Goal: Task Accomplishment & Management: Manage account settings

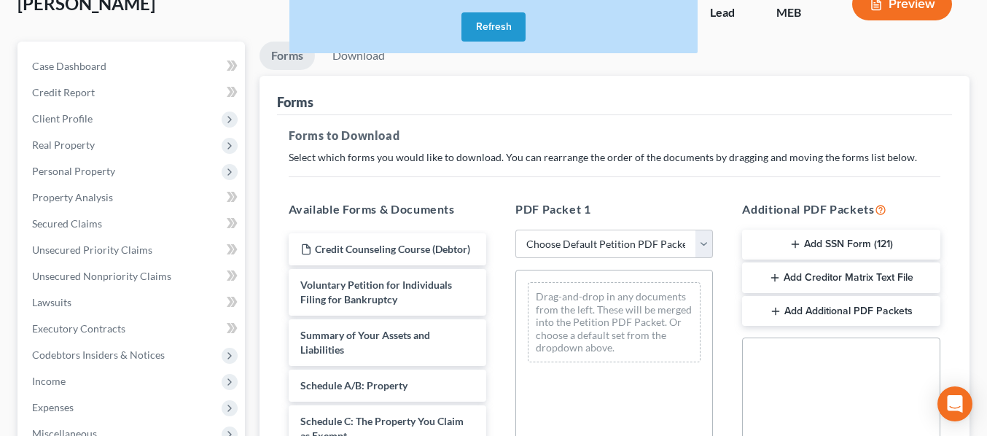
scroll to position [109, 0]
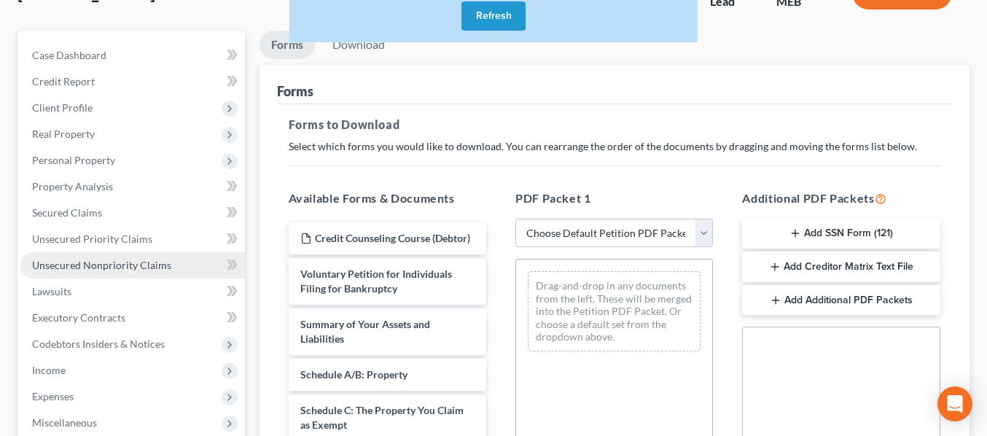
click at [102, 266] on span "Unsecured Nonpriority Claims" at bounding box center [101, 265] width 139 height 12
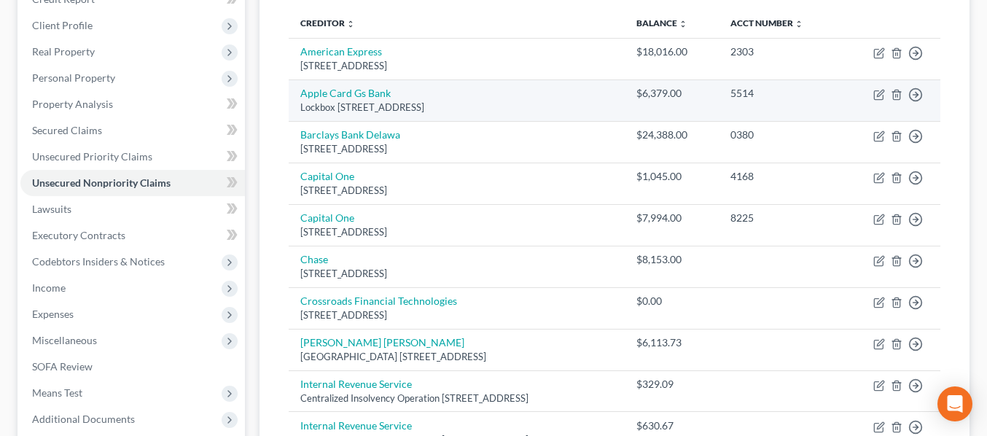
scroll to position [193, 0]
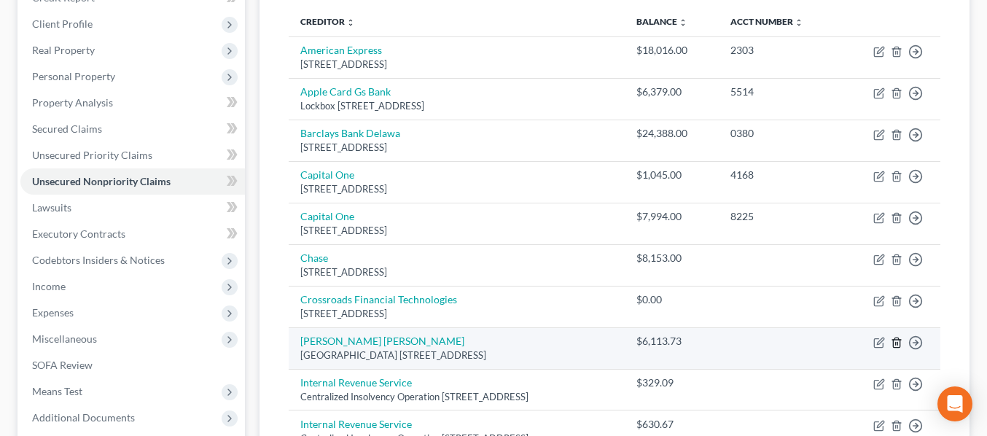
click at [897, 343] on icon "button" at bounding box center [897, 343] width 12 height 12
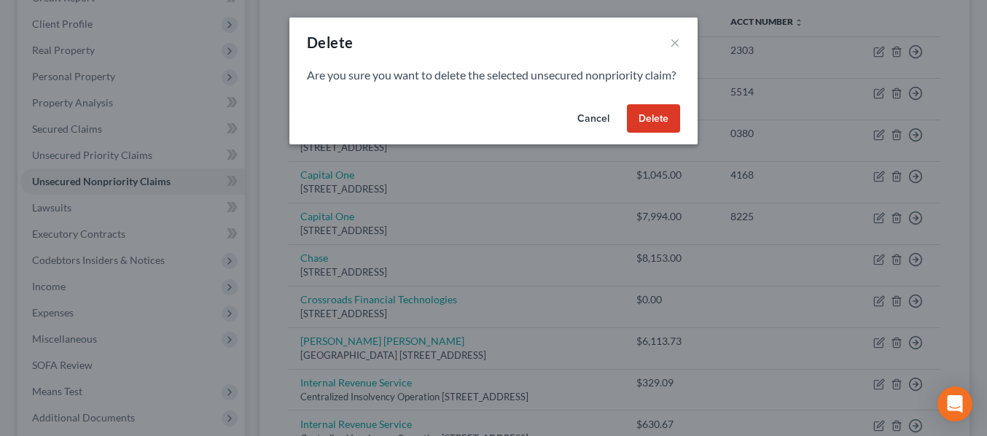
click at [655, 133] on button "Delete" at bounding box center [653, 118] width 53 height 29
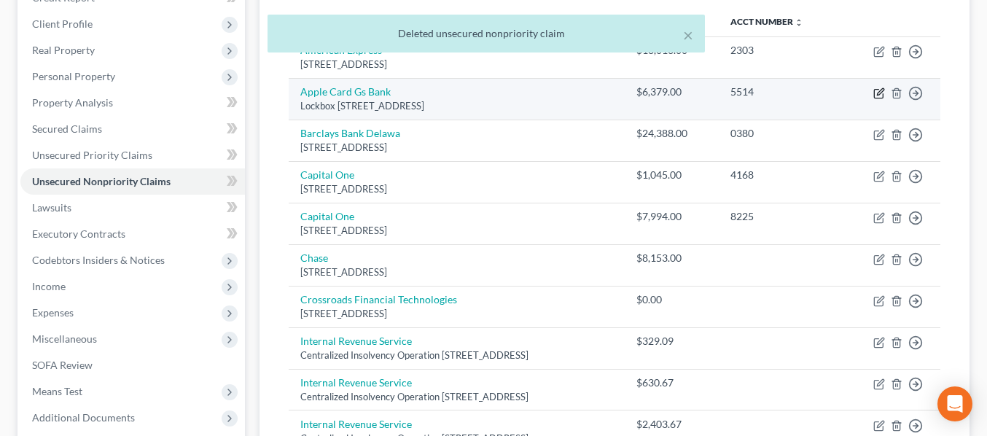
click at [879, 93] on icon "button" at bounding box center [879, 93] width 12 height 12
select select "39"
select select "1"
select select "0"
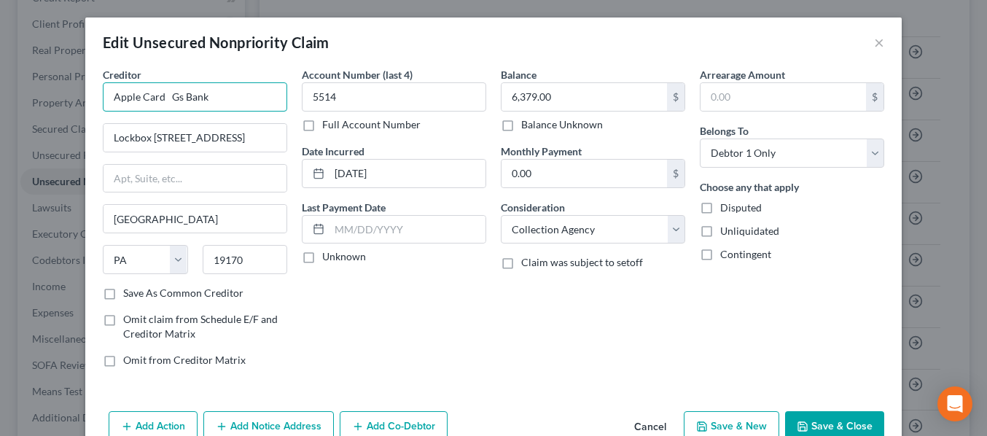
drag, startPoint x: 184, startPoint y: 96, endPoint x: 167, endPoint y: 93, distance: 17.0
click at [167, 93] on input "Apple Card Gs Bank" at bounding box center [195, 96] width 184 height 29
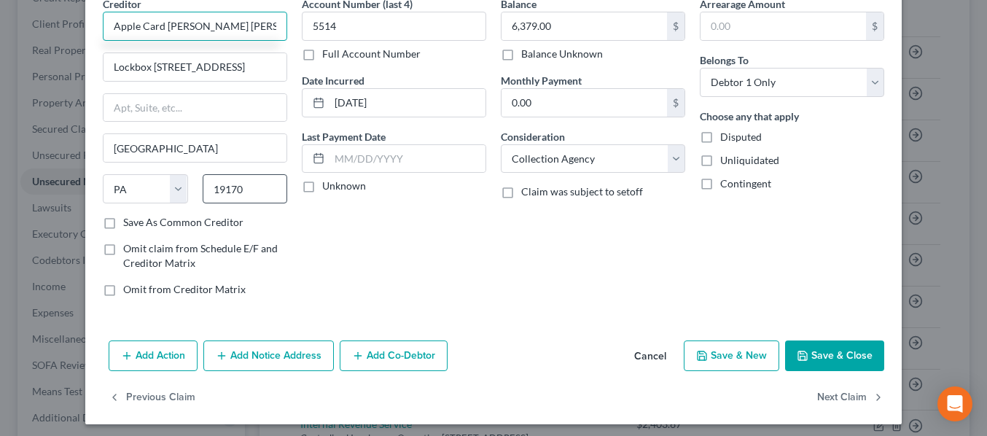
scroll to position [77, 0]
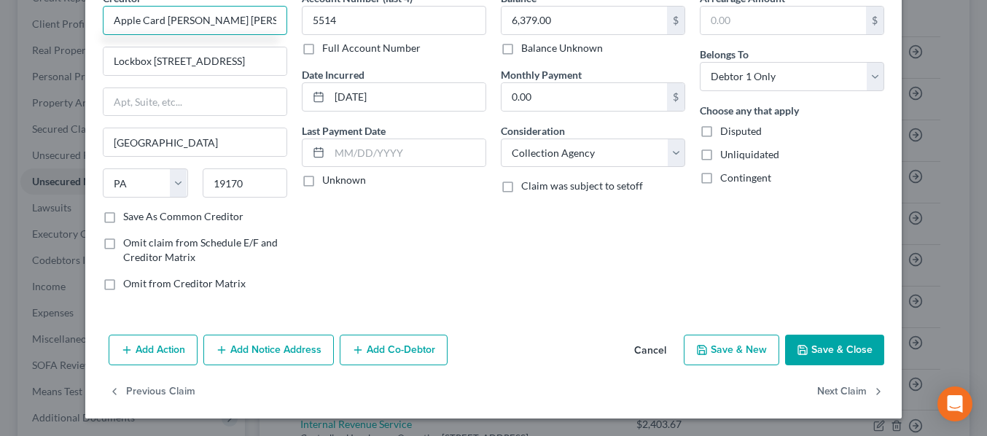
type input "Apple Card [PERSON_NAME] [PERSON_NAME] Bank"
click at [842, 346] on button "Save & Close" at bounding box center [834, 350] width 99 height 31
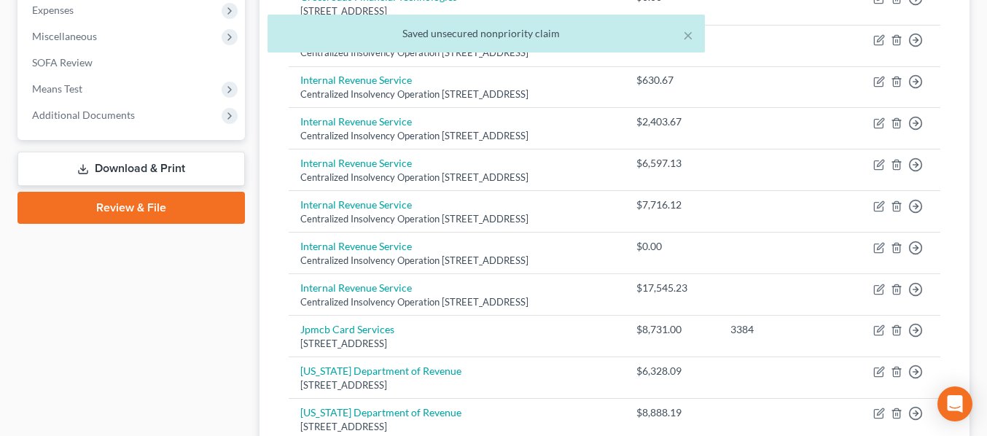
scroll to position [459, 0]
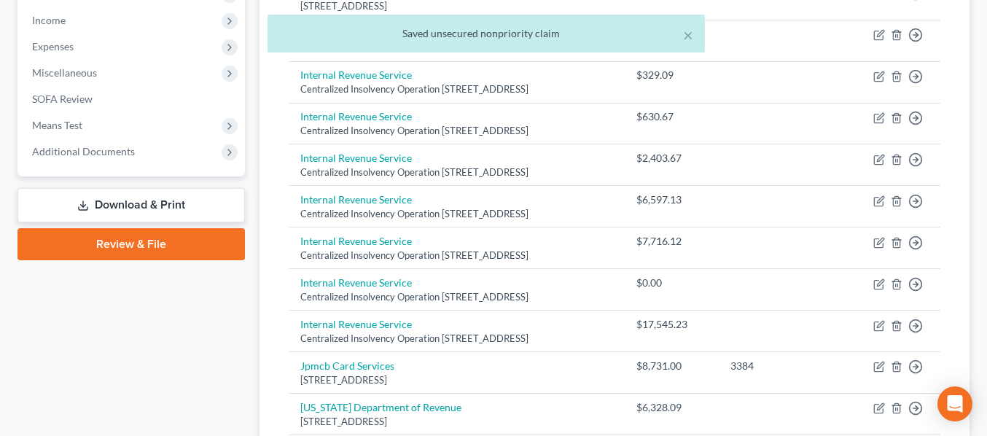
click at [126, 199] on link "Download & Print" at bounding box center [130, 205] width 227 height 34
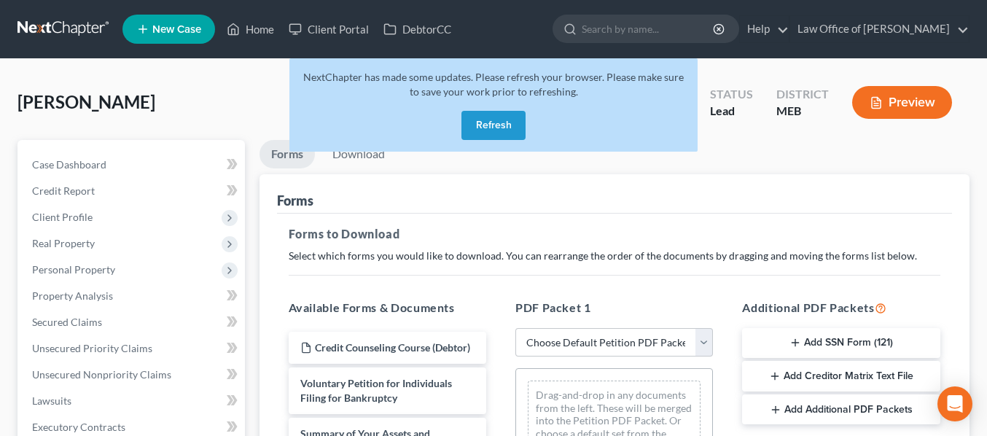
click at [485, 120] on button "Refresh" at bounding box center [494, 125] width 64 height 29
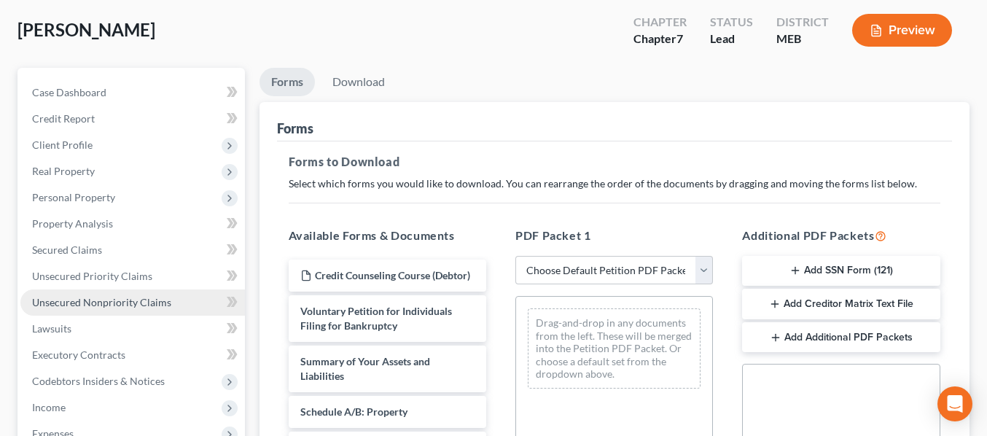
click at [104, 308] on link "Unsecured Nonpriority Claims" at bounding box center [132, 302] width 225 height 26
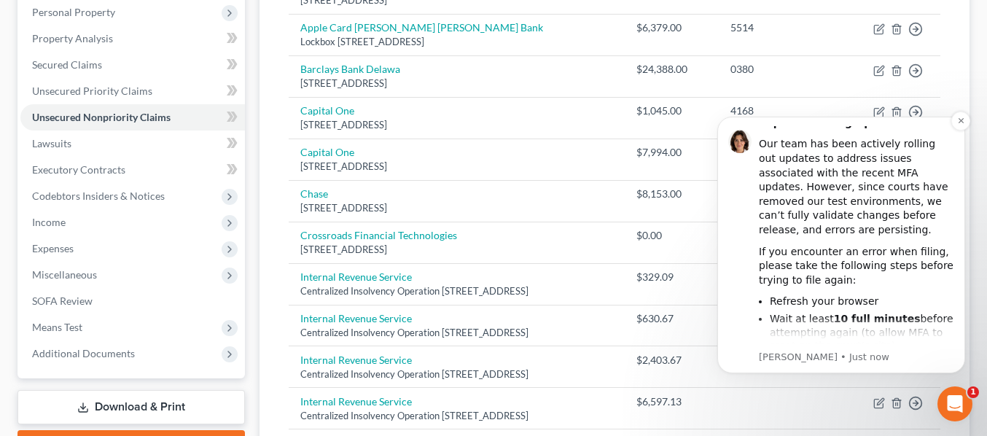
scroll to position [12, 0]
click at [964, 121] on icon "Dismiss notification" at bounding box center [961, 121] width 8 height 8
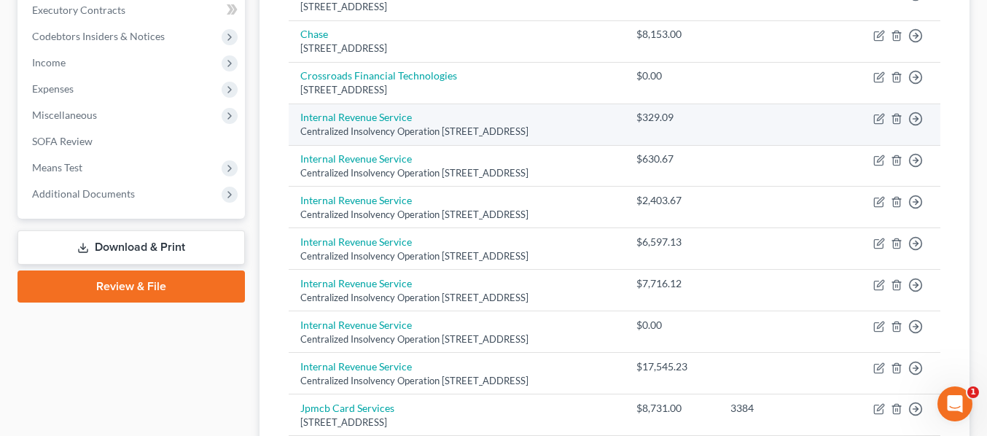
scroll to position [420, 0]
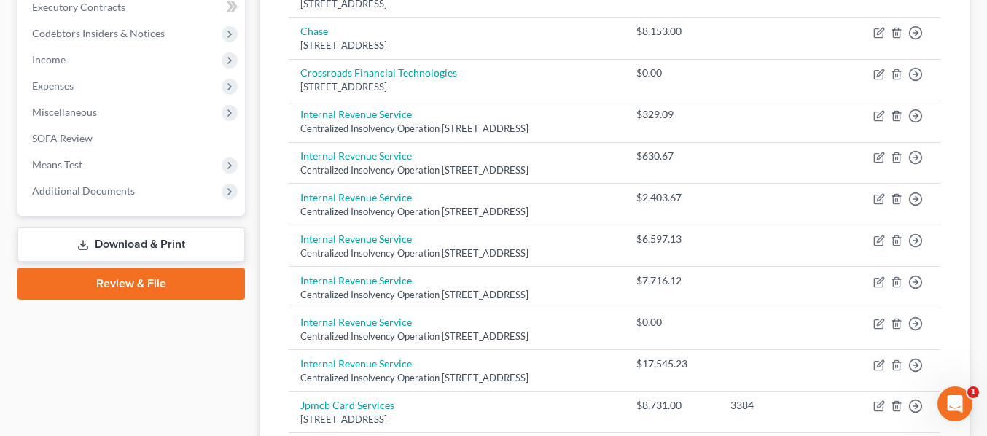
click at [106, 241] on link "Download & Print" at bounding box center [130, 244] width 227 height 34
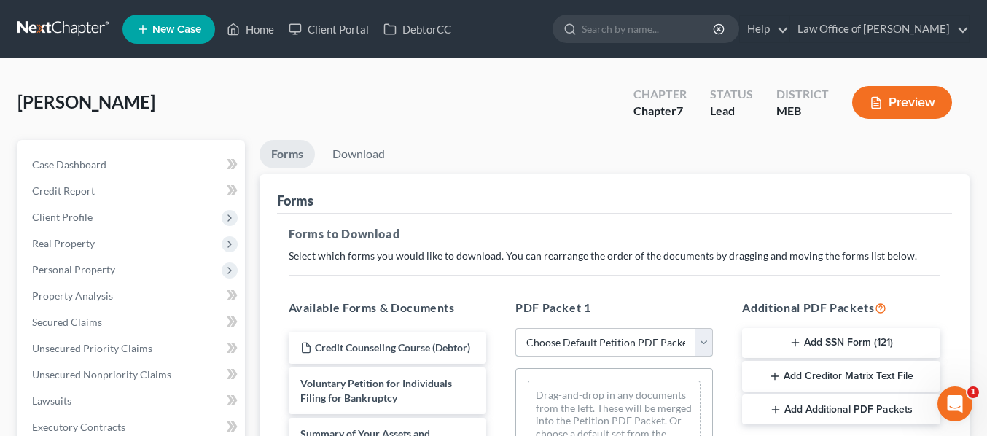
click at [609, 331] on select "Choose Default Petition PDF Packet Complete Bankruptcy Petition (all forms and …" at bounding box center [614, 342] width 198 height 29
select select "0"
click at [515, 328] on select "Choose Default Petition PDF Packet Complete Bankruptcy Petition (all forms and …" at bounding box center [614, 342] width 198 height 29
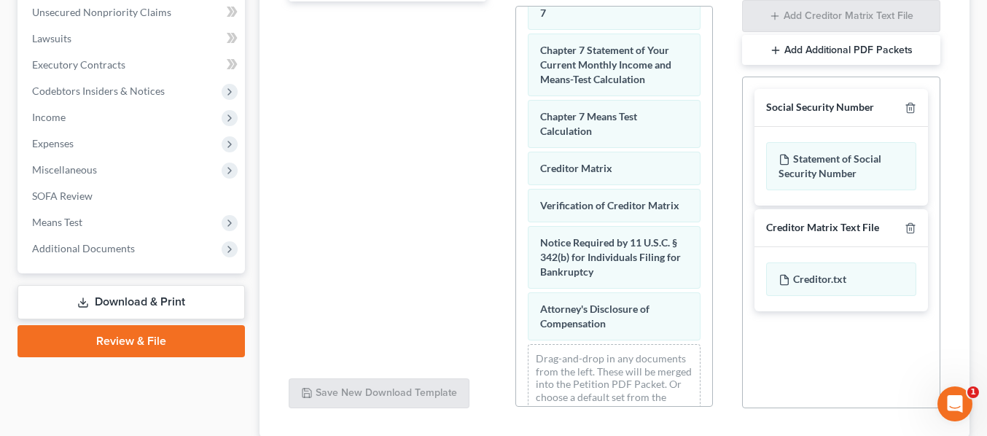
scroll to position [465, 0]
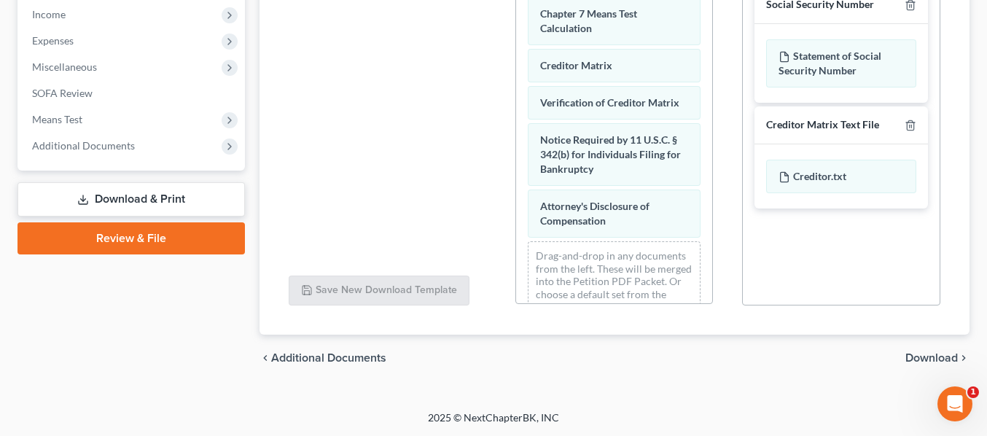
click at [145, 195] on link "Download & Print" at bounding box center [130, 199] width 227 height 34
click at [136, 198] on link "Download & Print" at bounding box center [130, 199] width 227 height 34
click at [935, 359] on span "Download" at bounding box center [932, 358] width 52 height 12
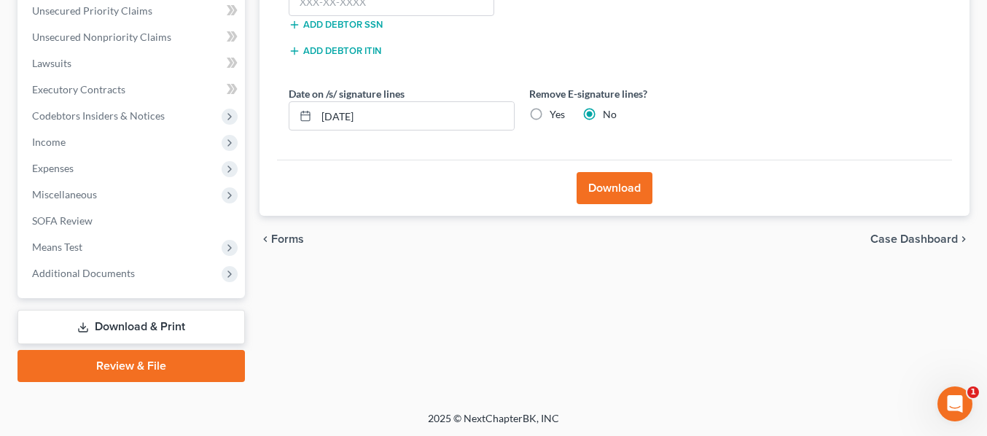
click at [628, 194] on button "Download" at bounding box center [615, 188] width 76 height 32
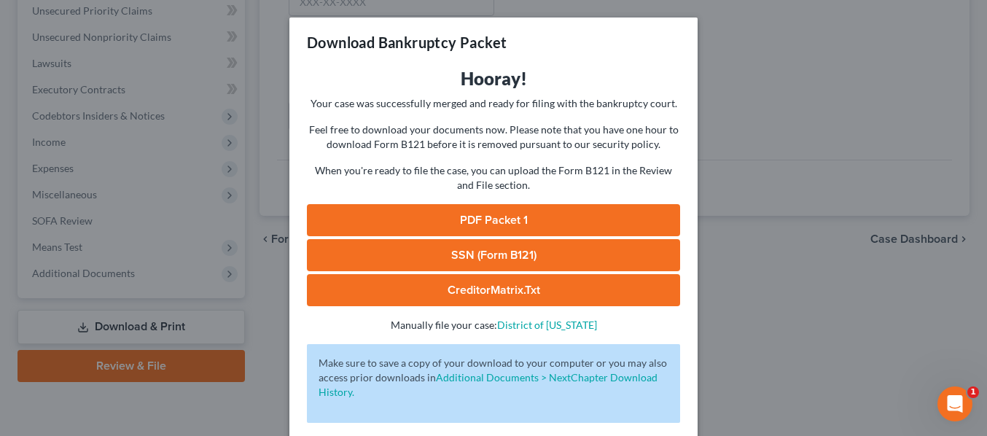
click at [535, 219] on link "PDF Packet 1" at bounding box center [493, 220] width 373 height 32
